Goal: Task Accomplishment & Management: Complete application form

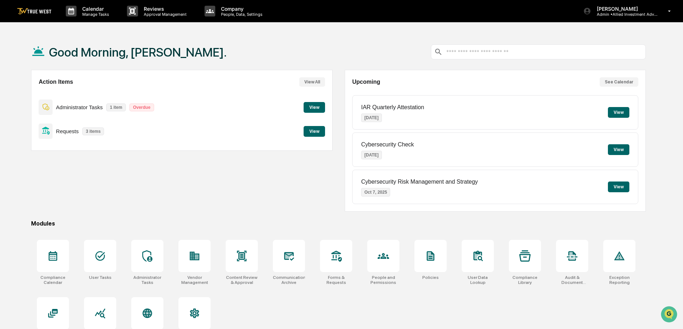
click at [314, 132] on button "View" at bounding box center [314, 131] width 21 height 11
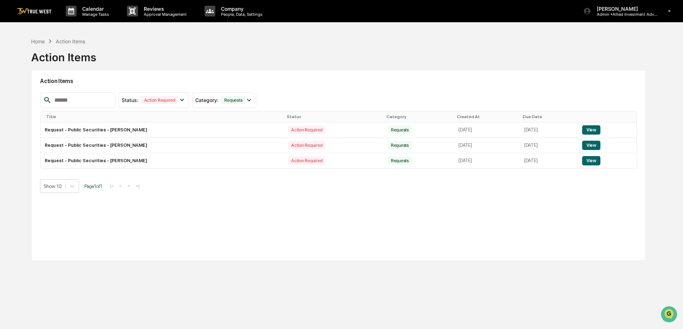
click at [595, 129] on button "View" at bounding box center [591, 129] width 18 height 9
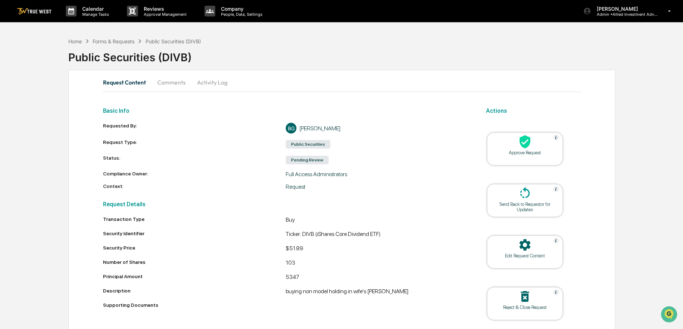
click at [532, 148] on div at bounding box center [525, 141] width 72 height 15
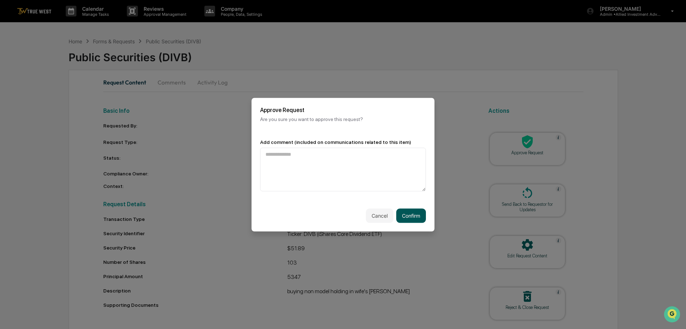
click at [404, 214] on button "Confirm" at bounding box center [412, 215] width 30 height 14
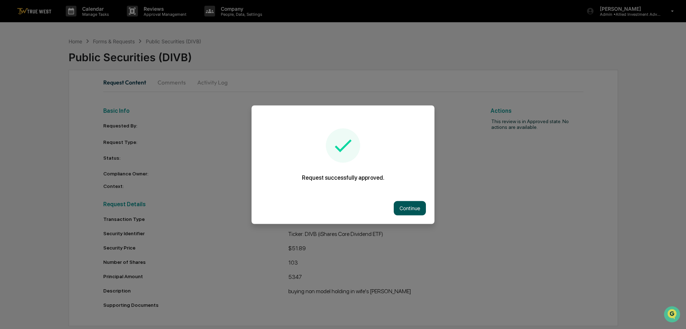
click at [404, 211] on button "Continue" at bounding box center [410, 208] width 32 height 14
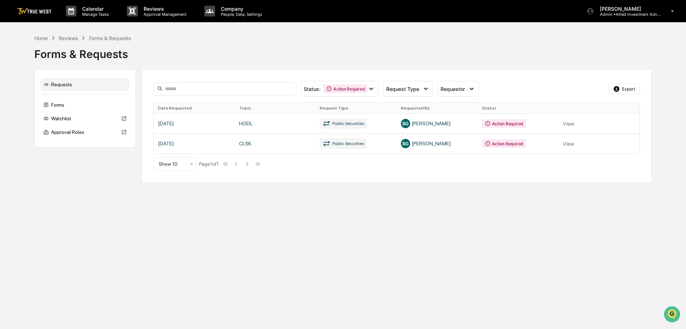
click at [567, 120] on link at bounding box center [397, 123] width 486 height 20
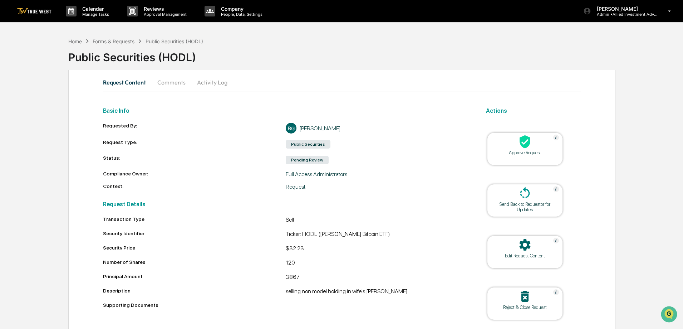
click at [526, 146] on icon at bounding box center [524, 141] width 11 height 13
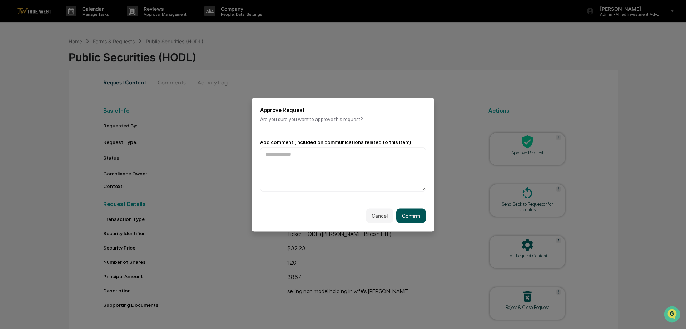
click at [413, 212] on button "Confirm" at bounding box center [412, 215] width 30 height 14
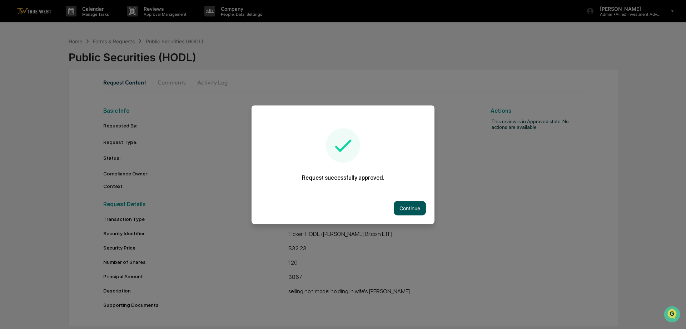
click at [415, 207] on button "Continue" at bounding box center [410, 208] width 32 height 14
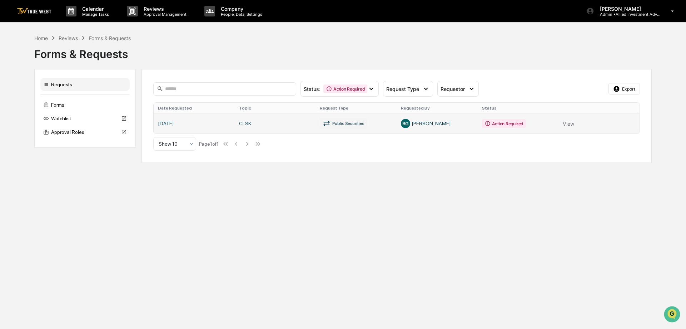
click at [572, 124] on link at bounding box center [397, 123] width 486 height 20
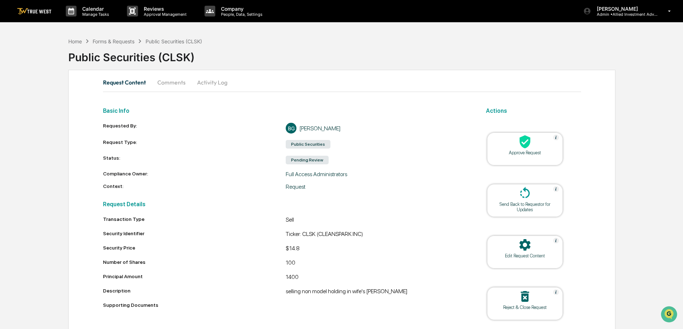
click at [524, 146] on icon at bounding box center [524, 141] width 11 height 13
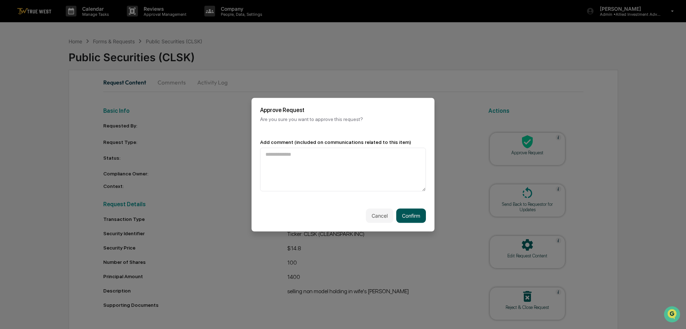
click at [419, 214] on button "Confirm" at bounding box center [412, 215] width 30 height 14
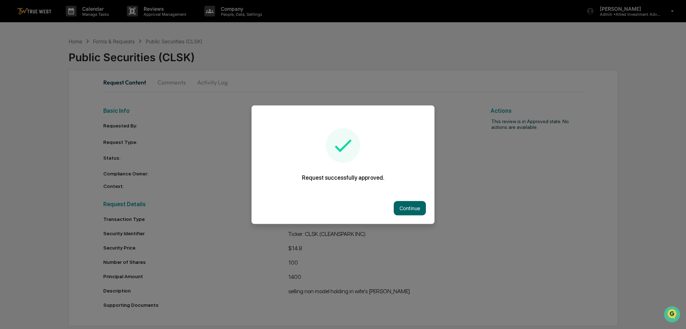
drag, startPoint x: 408, startPoint y: 211, endPoint x: 408, endPoint y: 206, distance: 5.4
click at [408, 207] on button "Continue" at bounding box center [410, 208] width 32 height 14
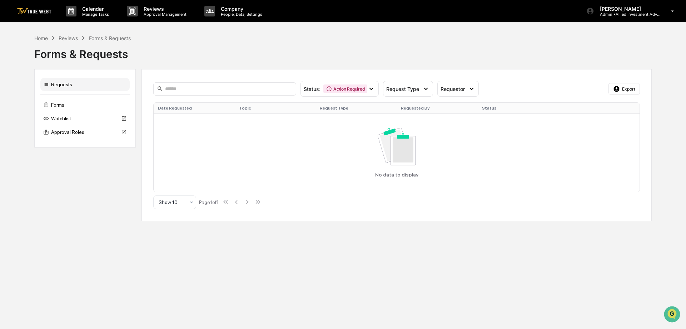
click at [39, 13] on img at bounding box center [34, 11] width 34 height 7
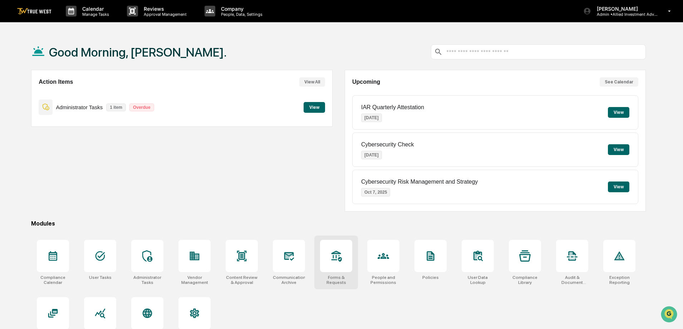
click at [341, 261] on icon at bounding box center [336, 255] width 10 height 11
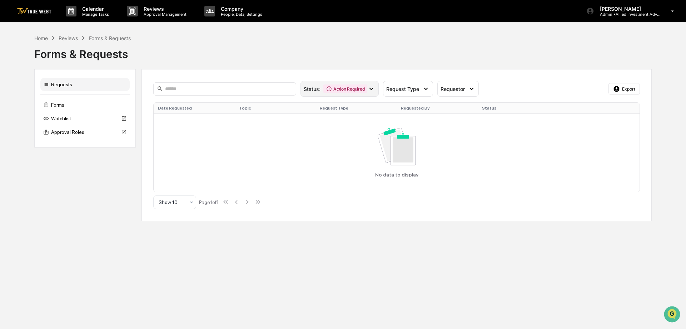
click at [353, 84] on div "Status : Action Required" at bounding box center [340, 89] width 78 height 16
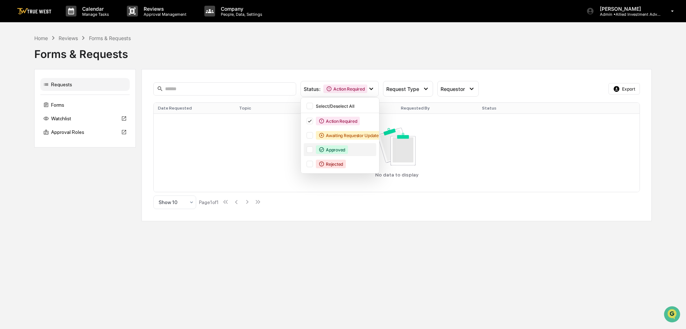
click at [334, 151] on div "Approved" at bounding box center [332, 149] width 32 height 9
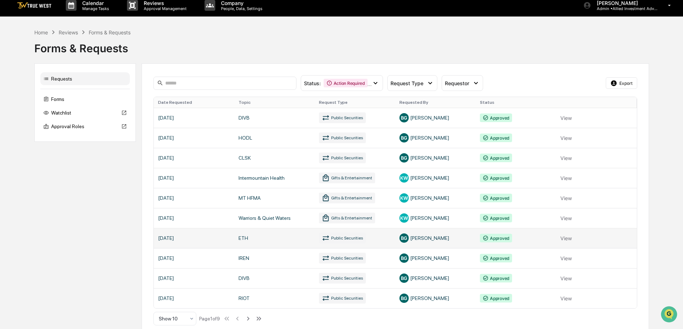
scroll to position [14, 0]
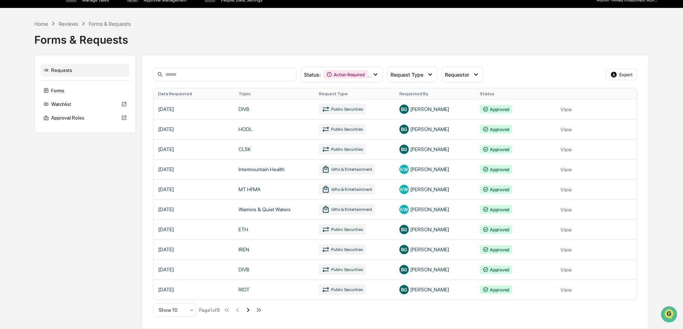
click at [252, 310] on icon at bounding box center [248, 310] width 8 height 8
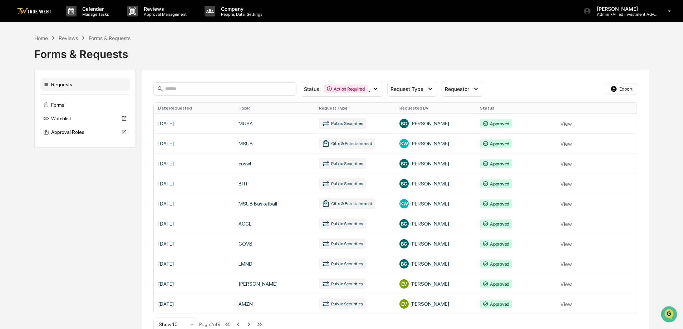
click at [32, 9] on img at bounding box center [34, 11] width 34 height 7
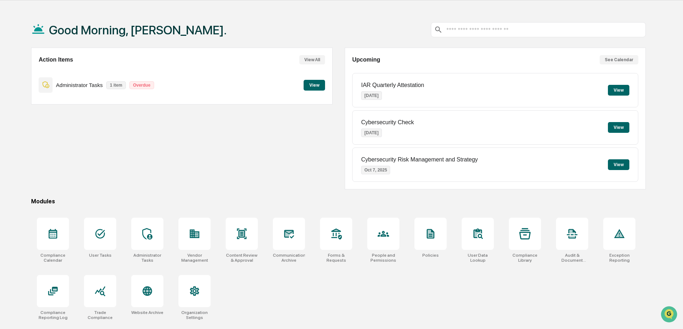
scroll to position [34, 0]
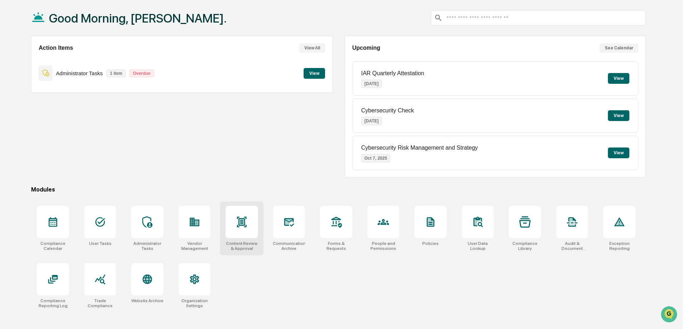
click at [245, 225] on icon at bounding box center [242, 221] width 10 height 10
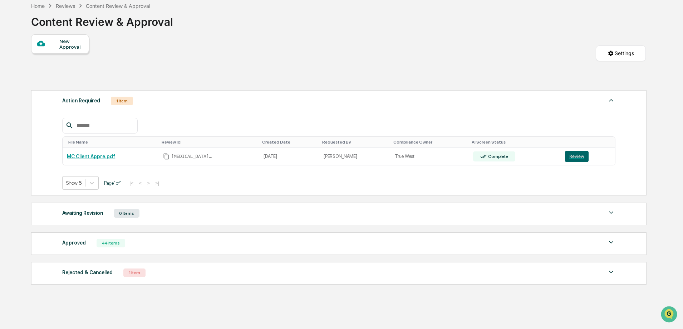
scroll to position [36, 0]
click at [107, 239] on div "44 Items" at bounding box center [111, 242] width 29 height 9
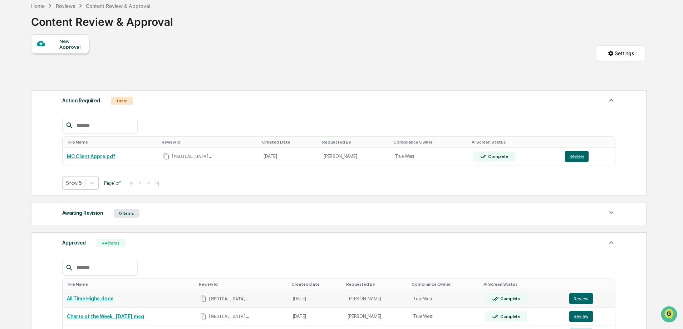
scroll to position [0, 0]
